Goal: Check status

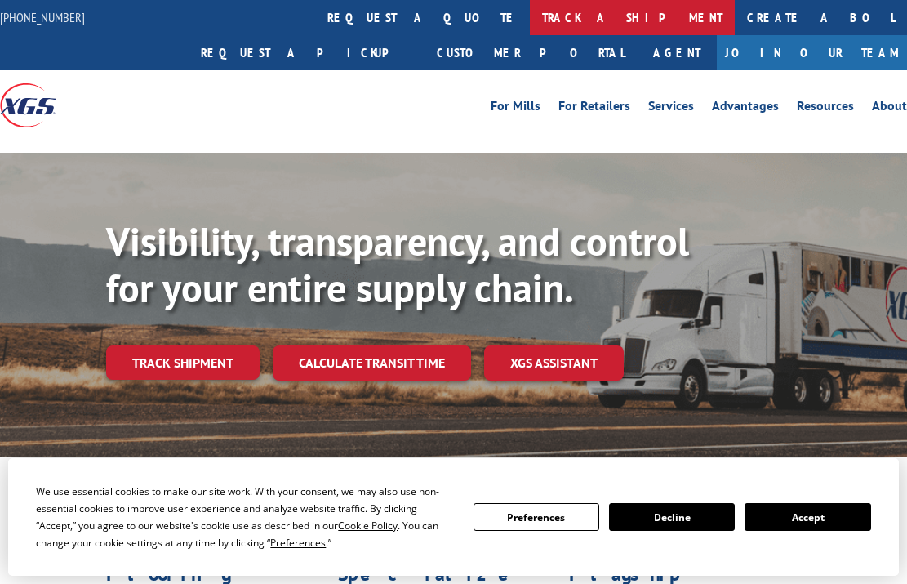
click at [530, 16] on link "track a shipment" at bounding box center [632, 17] width 205 height 35
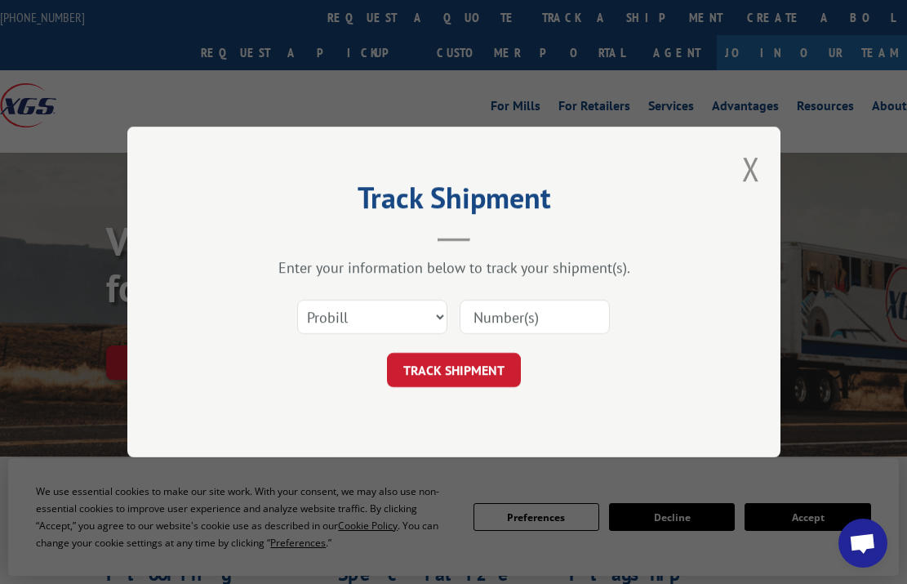
click at [490, 319] on input at bounding box center [535, 317] width 150 height 34
paste input "17235228BOL"
type input "17235228BOL"
click at [486, 362] on button "TRACK SHIPMENT" at bounding box center [454, 370] width 134 height 34
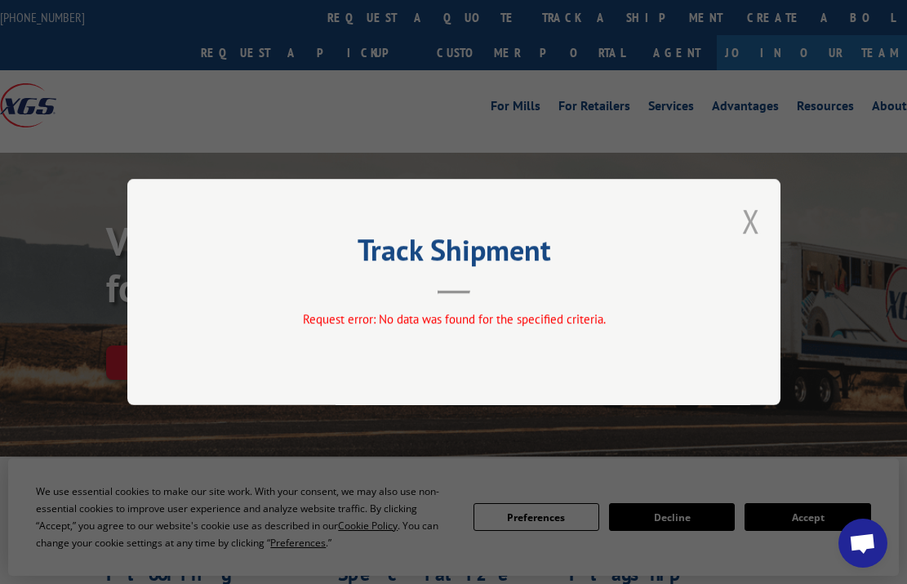
click at [753, 221] on button "Close modal" at bounding box center [751, 220] width 18 height 43
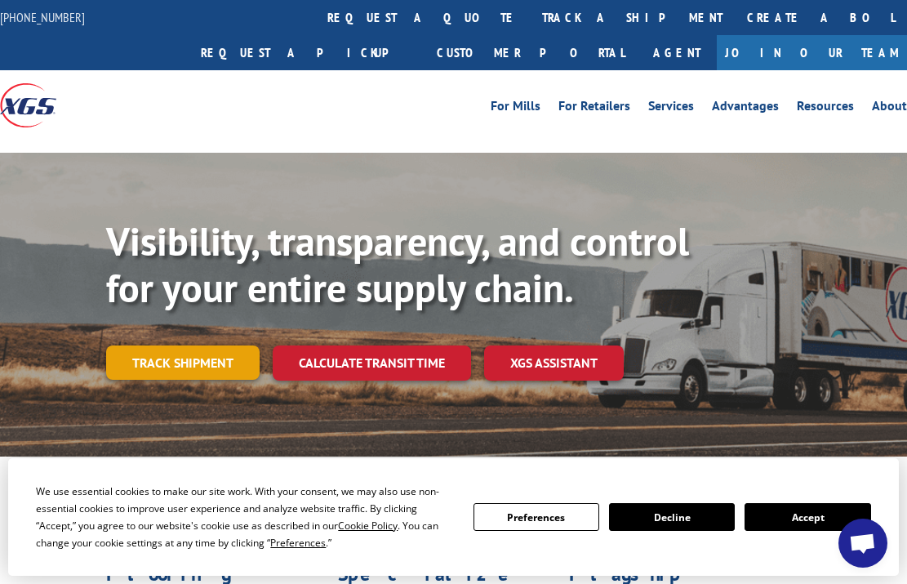
click at [215, 345] on link "Track shipment" at bounding box center [182, 362] width 153 height 34
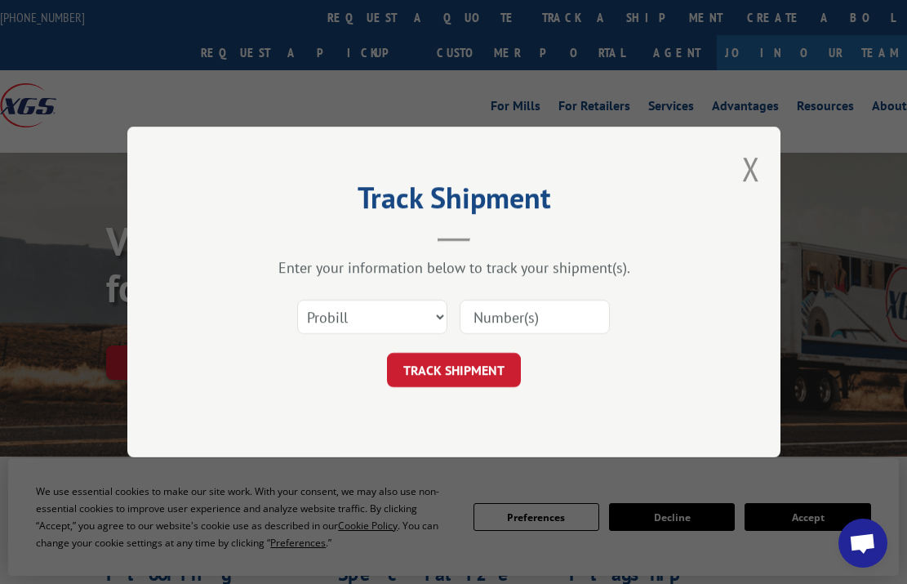
click at [513, 324] on input at bounding box center [535, 317] width 150 height 34
paste input "32668885"
type input "32668885"
click at [493, 362] on button "TRACK SHIPMENT" at bounding box center [454, 370] width 134 height 34
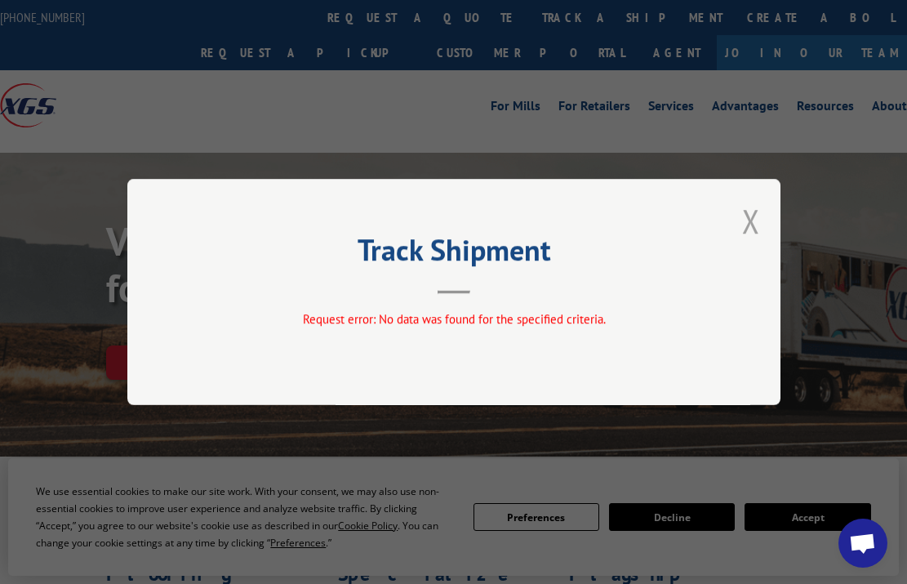
click at [754, 220] on button "Close modal" at bounding box center [751, 220] width 18 height 43
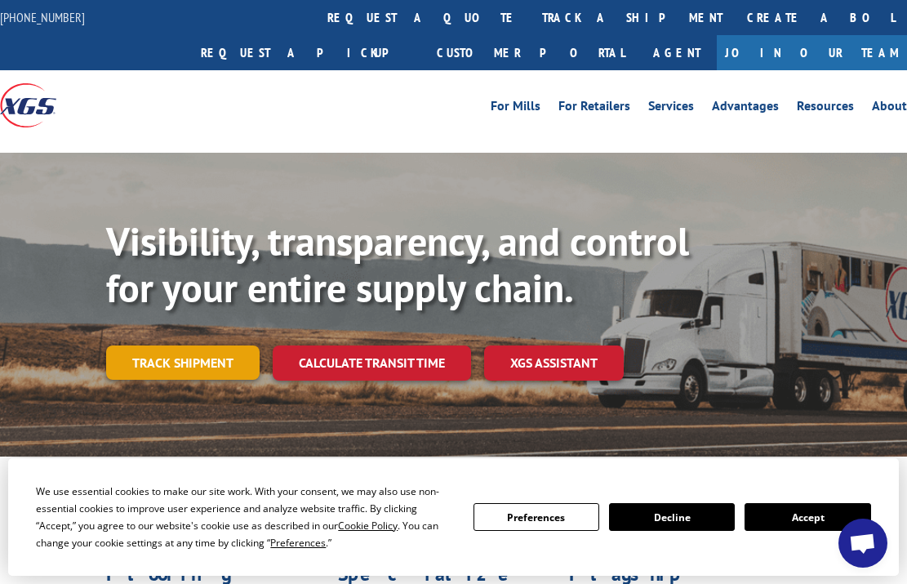
click at [196, 345] on link "Track shipment" at bounding box center [182, 362] width 153 height 34
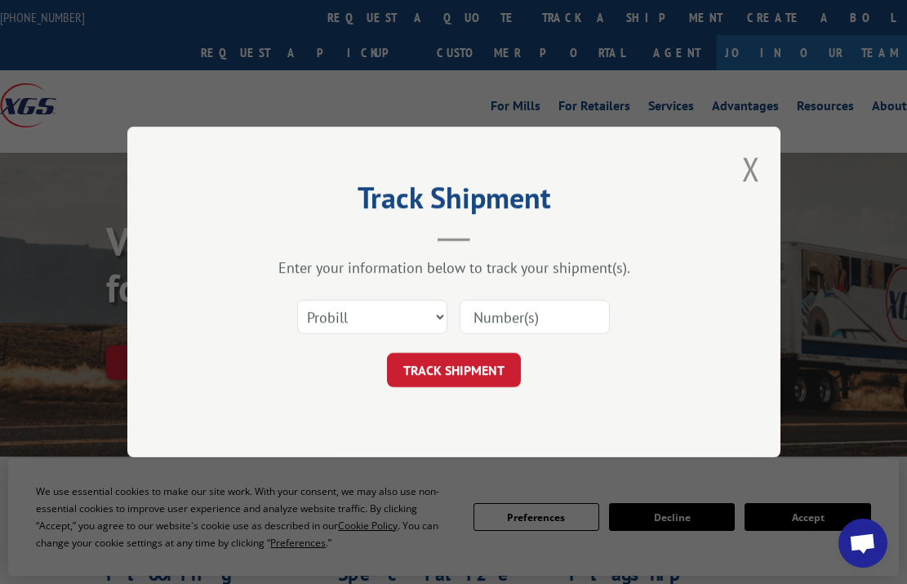
click at [741, 169] on div "Track Shipment Enter your information below to track your shipment(s). Select c…" at bounding box center [453, 292] width 653 height 331
